Goal: Information Seeking & Learning: Learn about a topic

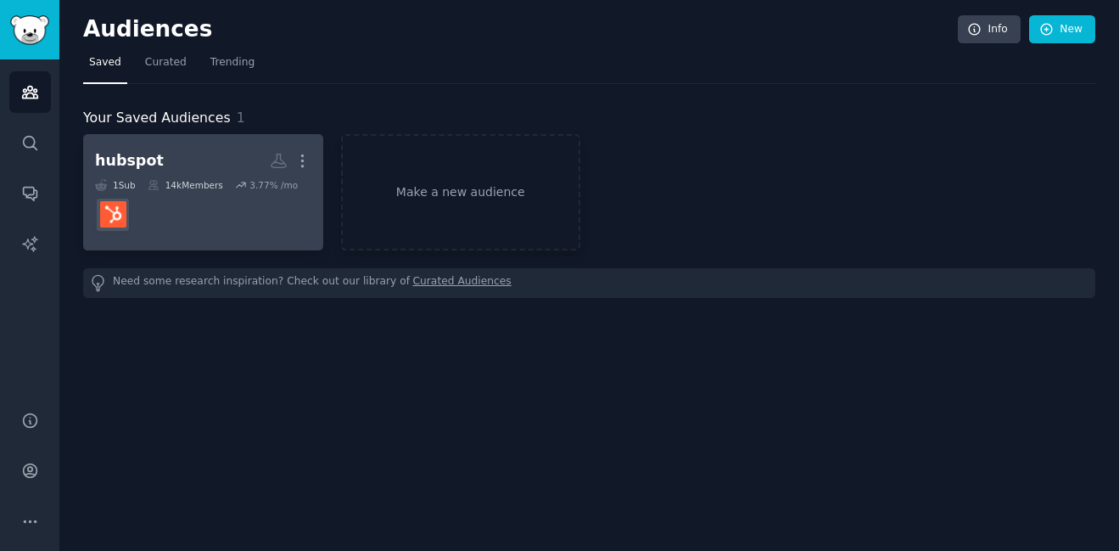
click at [127, 179] on div "1 Sub" at bounding box center [115, 185] width 41 height 12
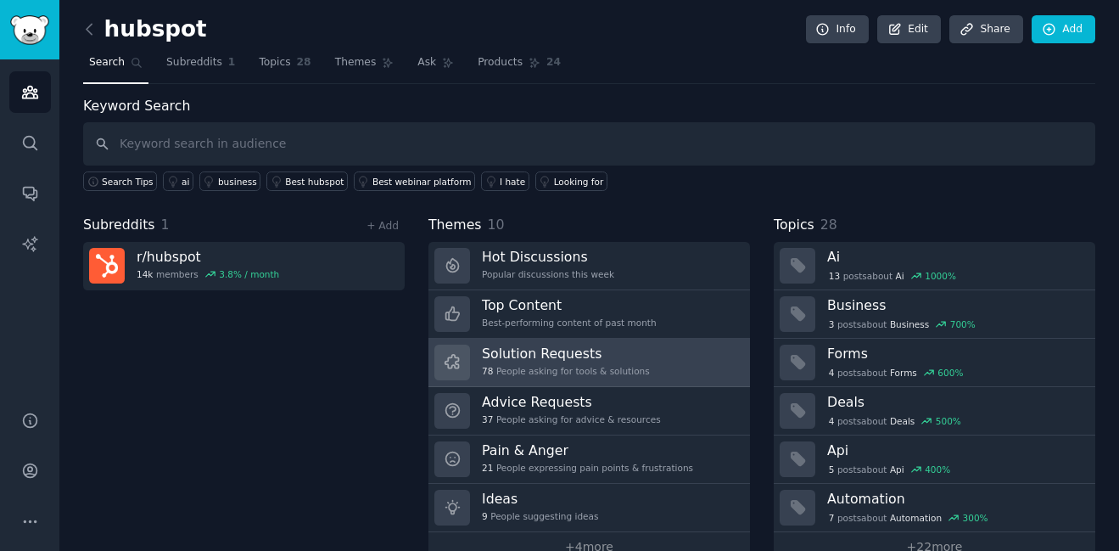
click at [568, 372] on div "78 People asking for tools & solutions" at bounding box center [566, 371] width 168 height 12
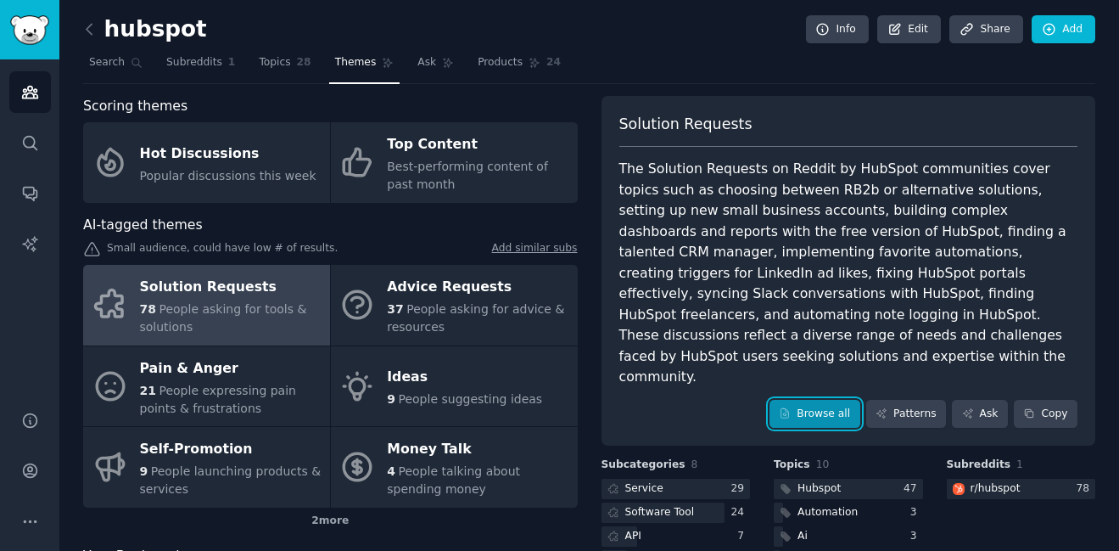
click at [823, 400] on link "Browse all" at bounding box center [814, 414] width 91 height 29
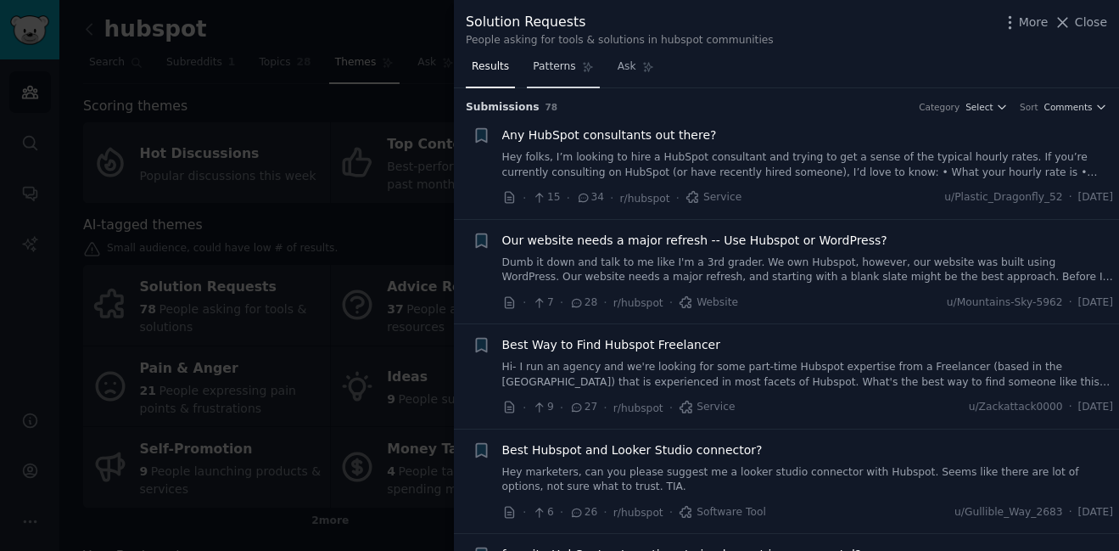
click at [553, 63] on span "Patterns" at bounding box center [554, 66] width 42 height 15
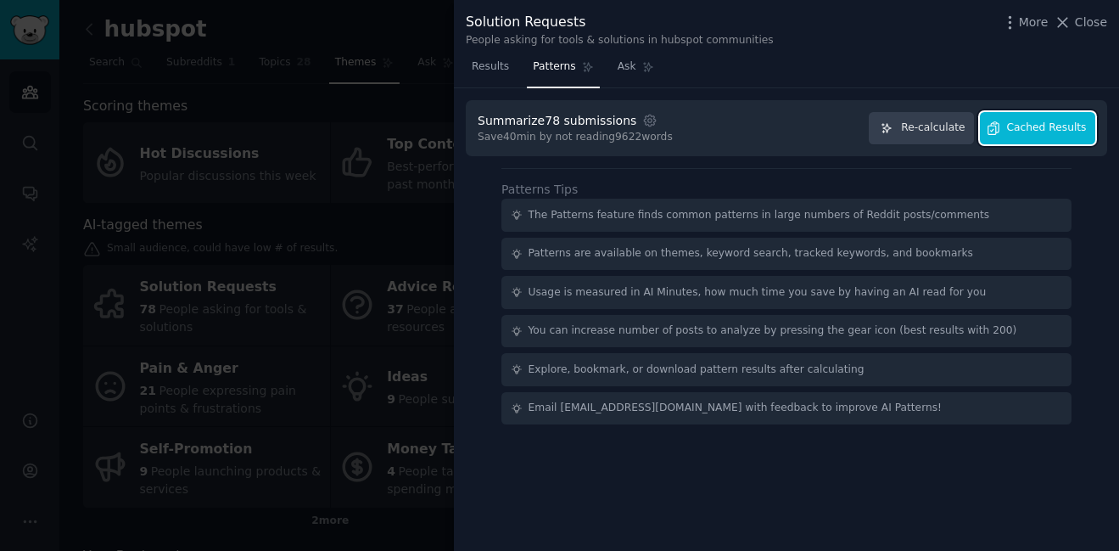
click at [1021, 143] on button "Cached Results" at bounding box center [1037, 128] width 115 height 33
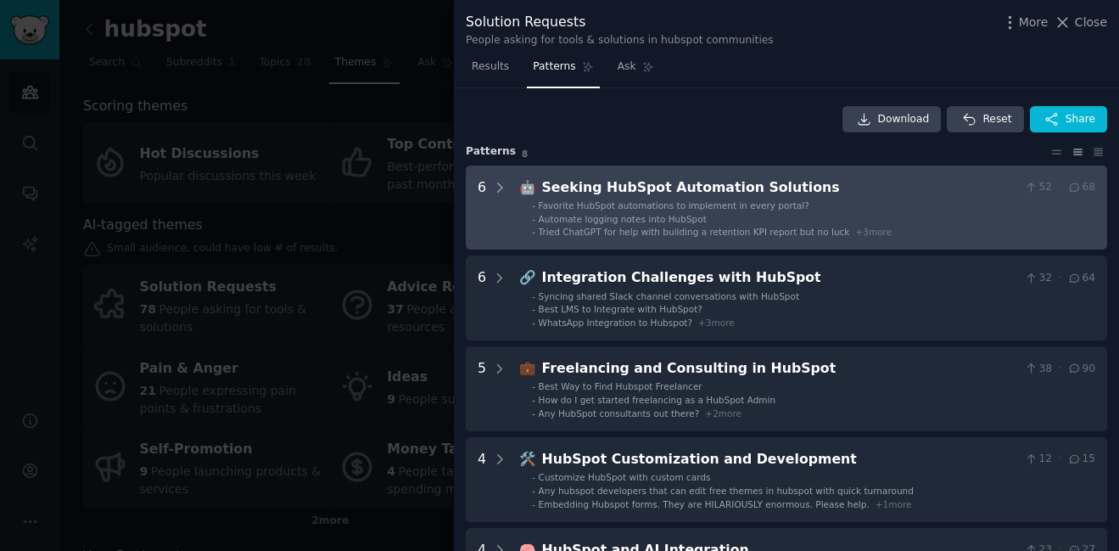
click at [702, 183] on div "Seeking HubSpot Automation Solutions" at bounding box center [780, 187] width 476 height 21
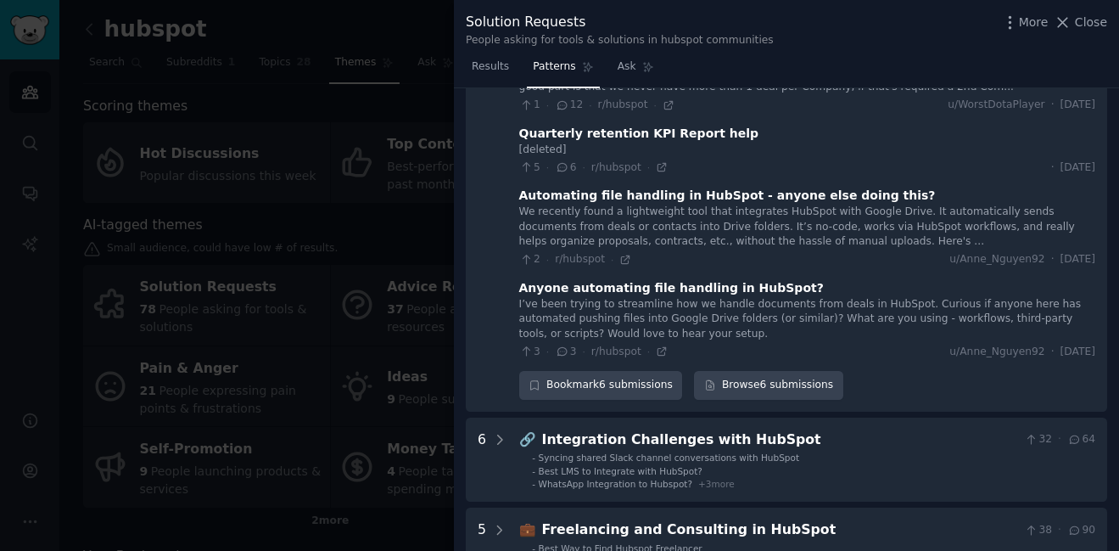
scroll to position [416, 0]
